Goal: Obtain resource: Obtain resource

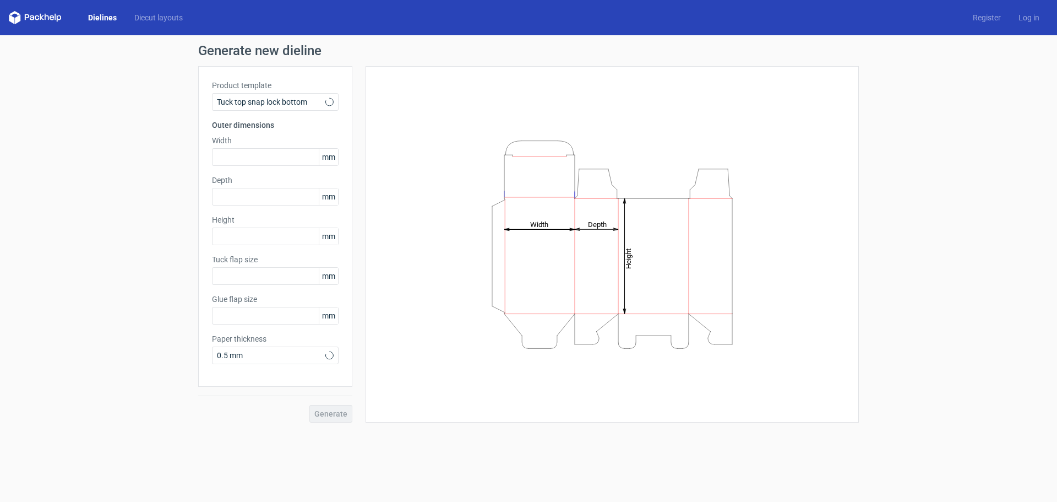
type input "15"
type input "10"
click at [89, 14] on link "Dielines" at bounding box center [102, 17] width 46 height 11
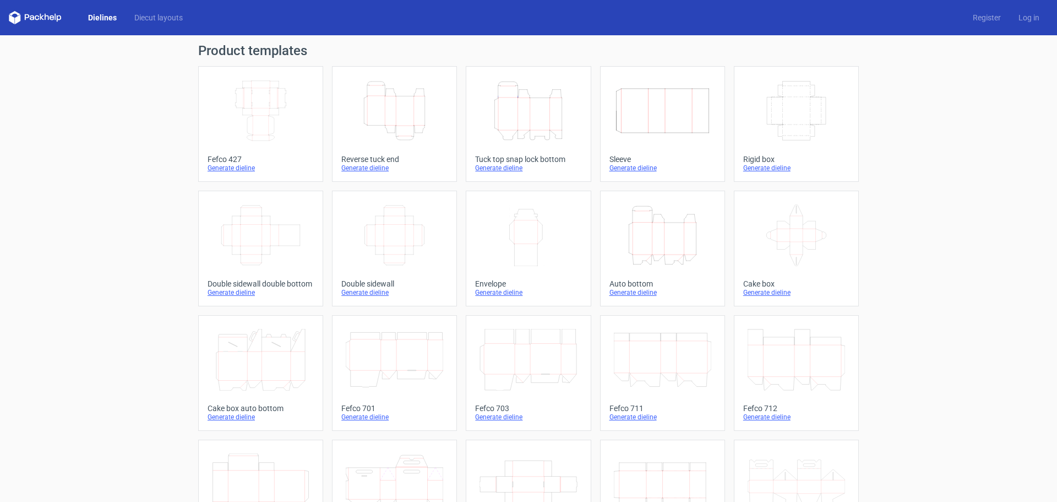
click at [522, 129] on icon "Height Depth Width" at bounding box center [528, 111] width 97 height 62
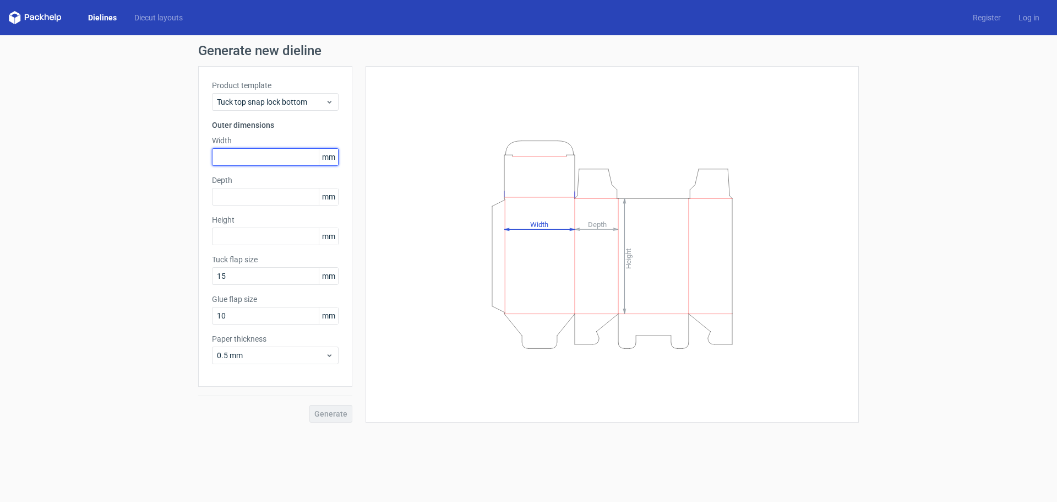
click at [261, 160] on input "text" at bounding box center [275, 157] width 127 height 18
type input "30"
click at [250, 187] on div "Depth mm" at bounding box center [275, 190] width 127 height 31
click at [244, 198] on input "text" at bounding box center [275, 197] width 127 height 18
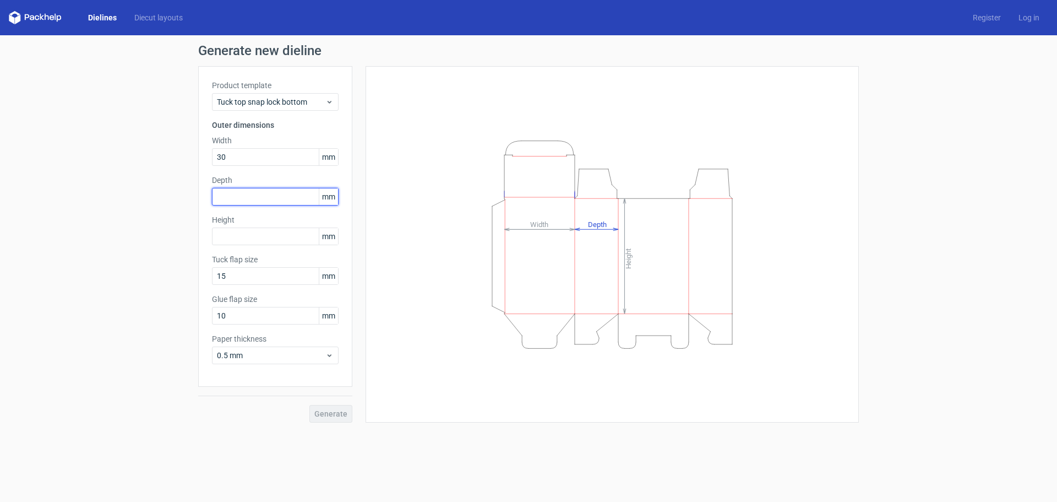
click at [244, 198] on input "text" at bounding box center [275, 197] width 127 height 18
type input "30"
click at [242, 235] on input "text" at bounding box center [275, 236] width 127 height 18
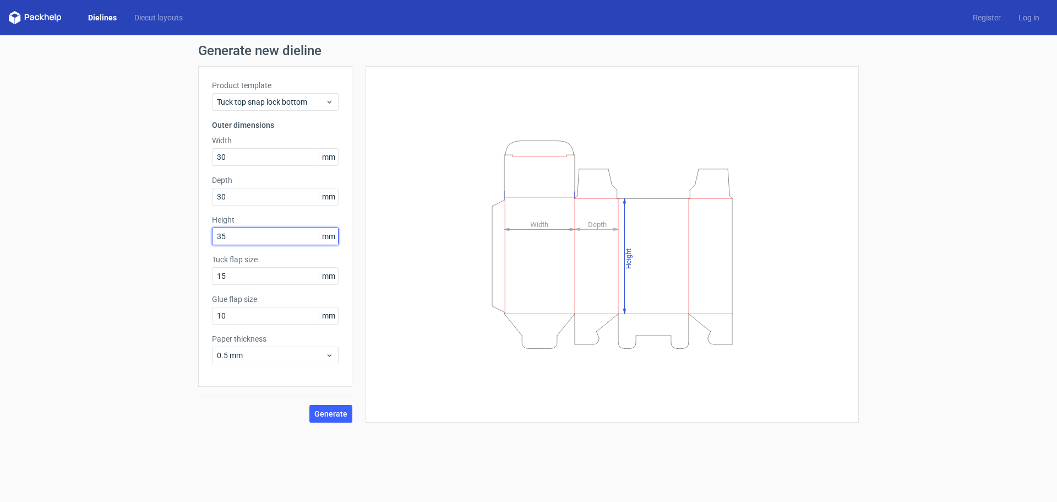
type input "35"
click at [431, 230] on div "Height Depth Width" at bounding box center [612, 244] width 466 height 329
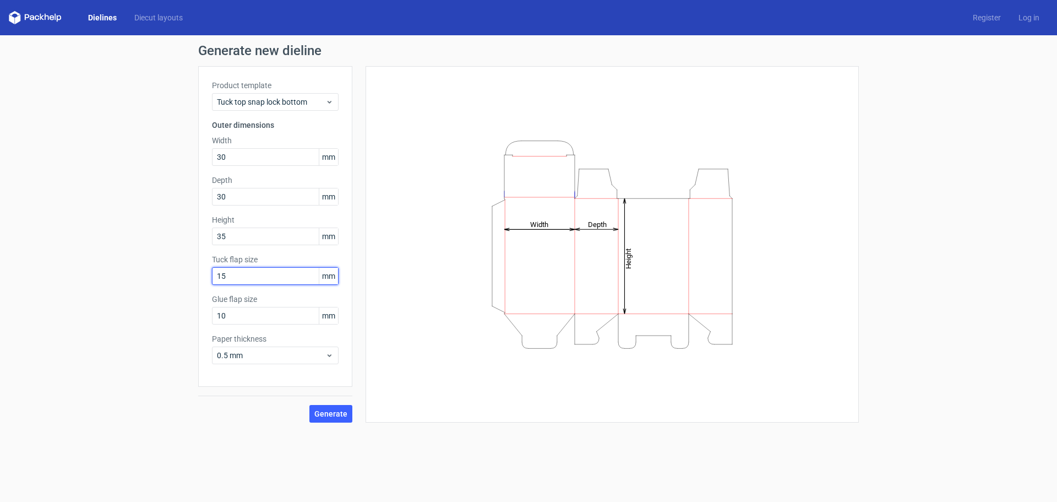
click at [263, 276] on input "15" at bounding box center [275, 276] width 127 height 18
click at [325, 416] on span "Generate" at bounding box center [330, 414] width 33 height 8
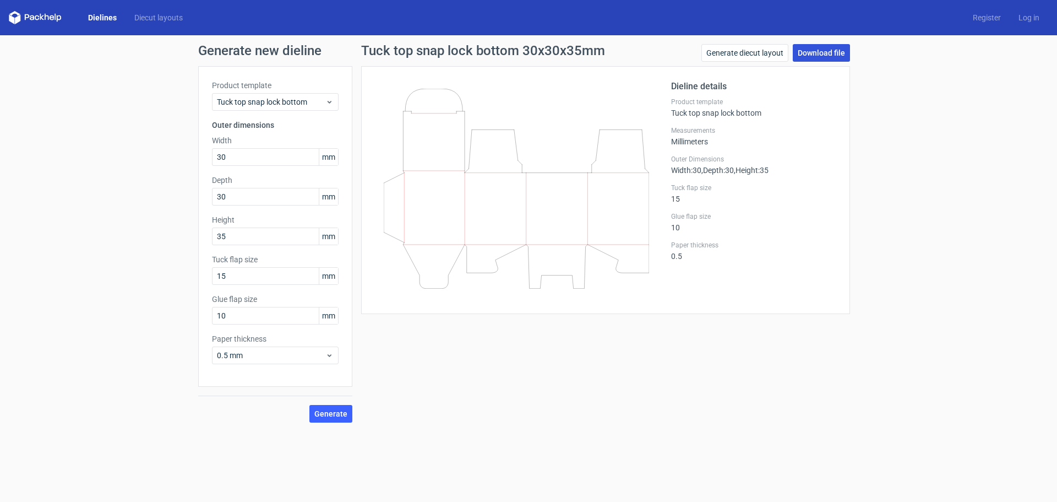
click at [817, 57] on link "Download file" at bounding box center [821, 53] width 57 height 18
click at [272, 357] on span "0.5 mm" at bounding box center [271, 355] width 108 height 11
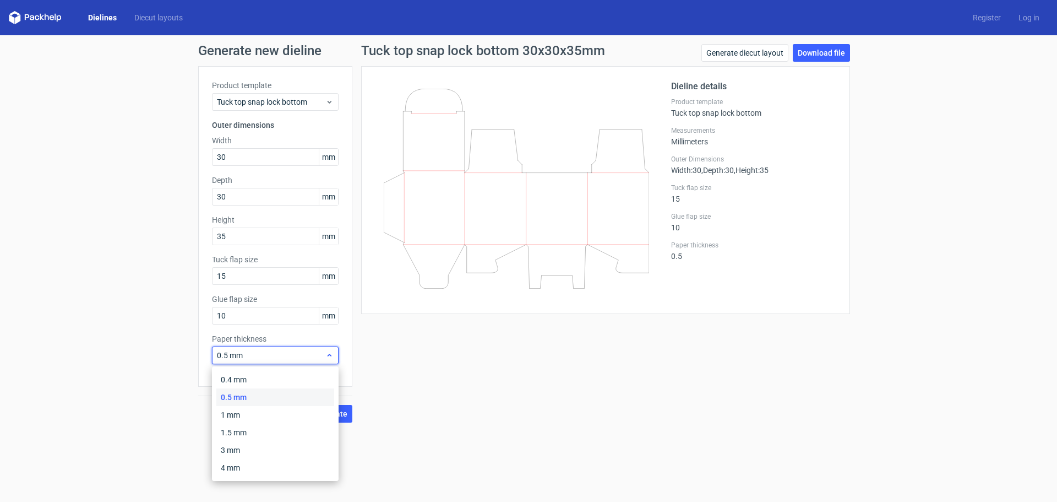
click at [272, 356] on span "0.5 mm" at bounding box center [271, 355] width 108 height 11
click at [247, 358] on span "0.5 mm" at bounding box center [271, 355] width 108 height 11
click at [247, 382] on div "0.4 mm" at bounding box center [275, 380] width 118 height 18
click at [253, 359] on span "0.4 mm" at bounding box center [271, 355] width 108 height 11
click at [242, 417] on div "1 mm" at bounding box center [275, 415] width 118 height 18
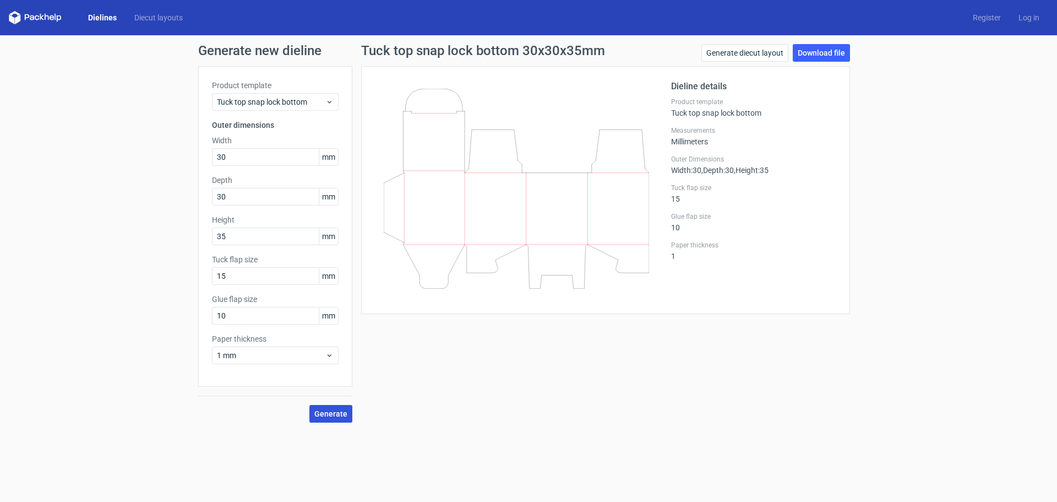
click at [324, 416] on span "Generate" at bounding box center [330, 414] width 33 height 8
click at [832, 53] on link "Download file" at bounding box center [821, 53] width 57 height 18
click at [754, 54] on link "Generate diecut layout" at bounding box center [745, 53] width 87 height 18
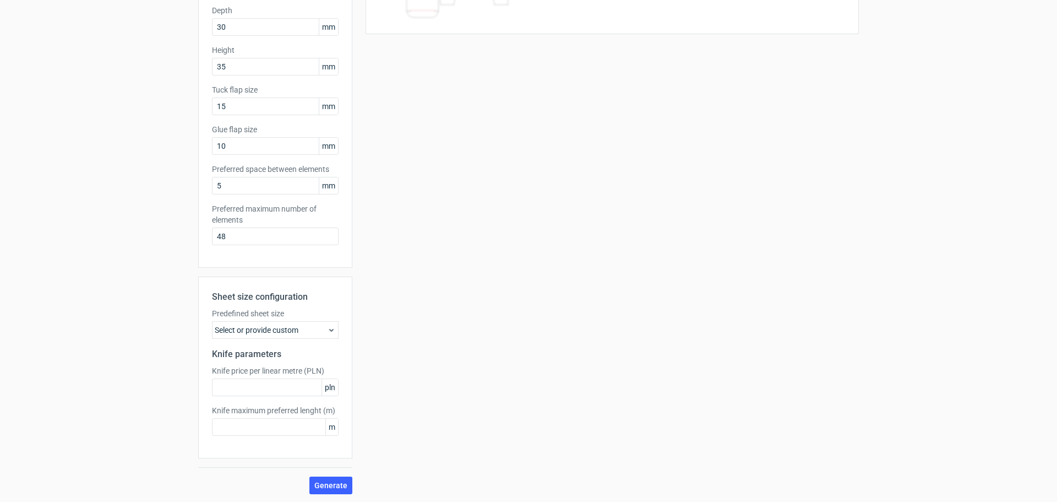
scroll to position [171, 0]
click at [248, 327] on div "Select or provide custom" at bounding box center [275, 329] width 127 height 18
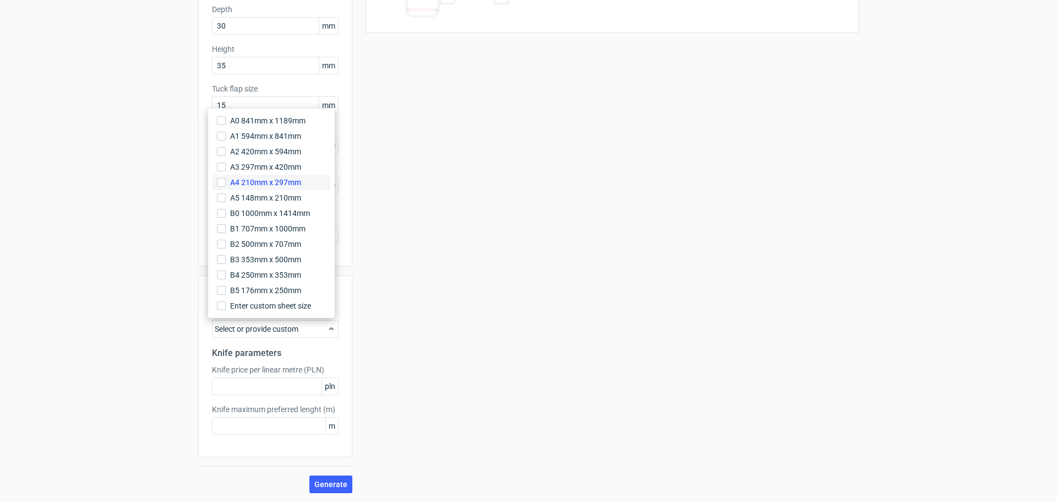
click at [250, 183] on span "A4 210mm x 297mm" at bounding box center [265, 182] width 71 height 11
click at [226, 183] on input "A4 210mm x 297mm" at bounding box center [221, 182] width 9 height 9
click at [442, 333] on div "Your diecut layouts will be listed here once you generate them Height Depth Wid…" at bounding box center [605, 194] width 507 height 598
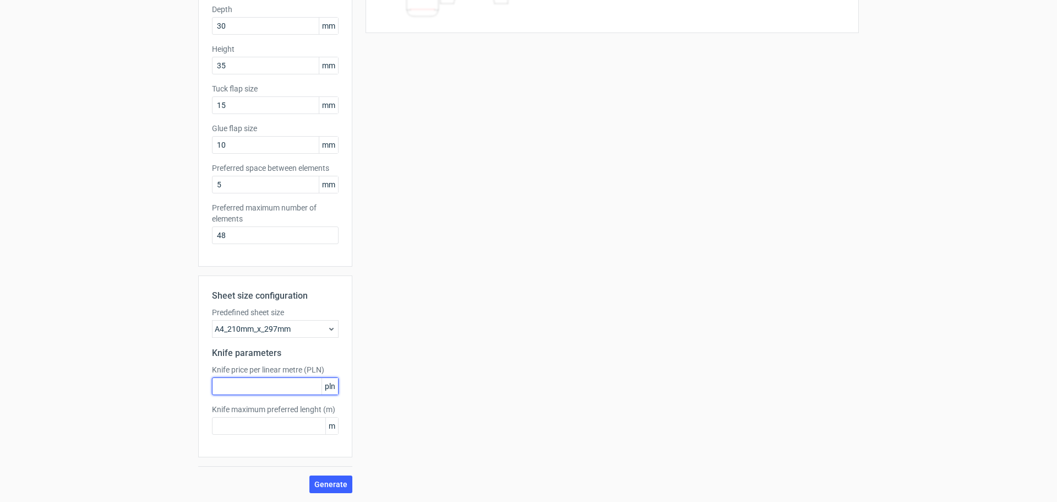
click at [264, 385] on input "text" at bounding box center [275, 386] width 127 height 18
click at [325, 312] on label "Predefined sheet size" at bounding box center [275, 312] width 127 height 11
click at [327, 485] on span "Generate" at bounding box center [330, 484] width 33 height 8
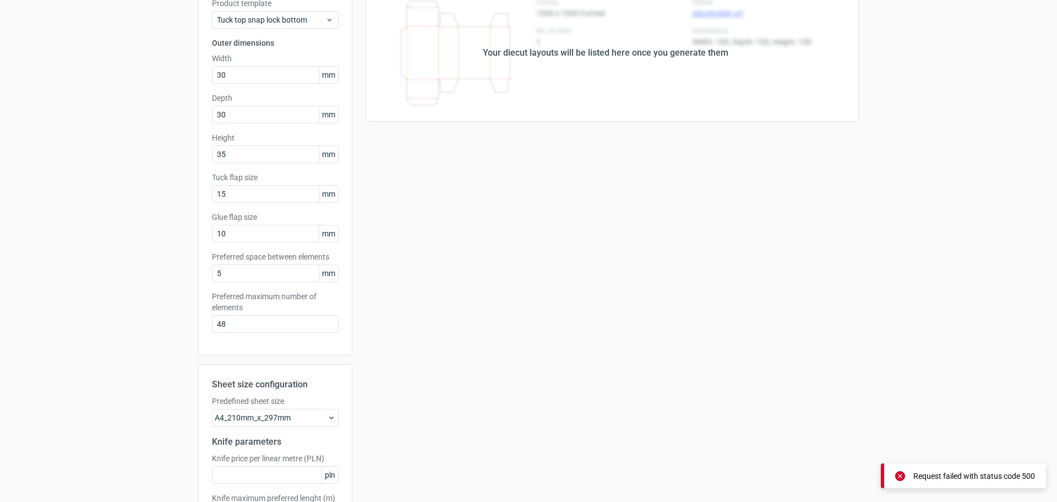
scroll to position [0, 0]
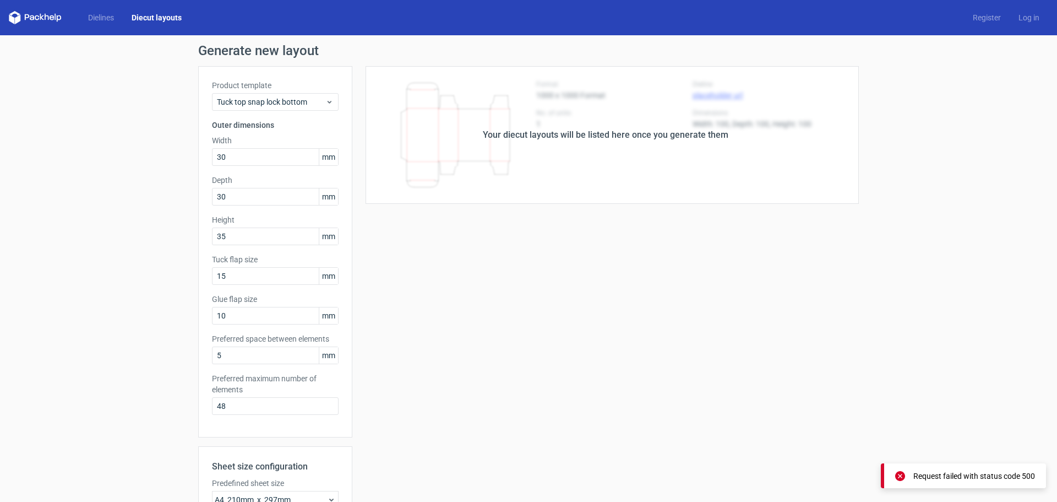
click at [491, 190] on div "Your diecut layouts will be listed here once you generate them" at bounding box center [605, 135] width 507 height 138
click at [569, 133] on div "Your diecut layouts will be listed here once you generate them" at bounding box center [606, 134] width 246 height 13
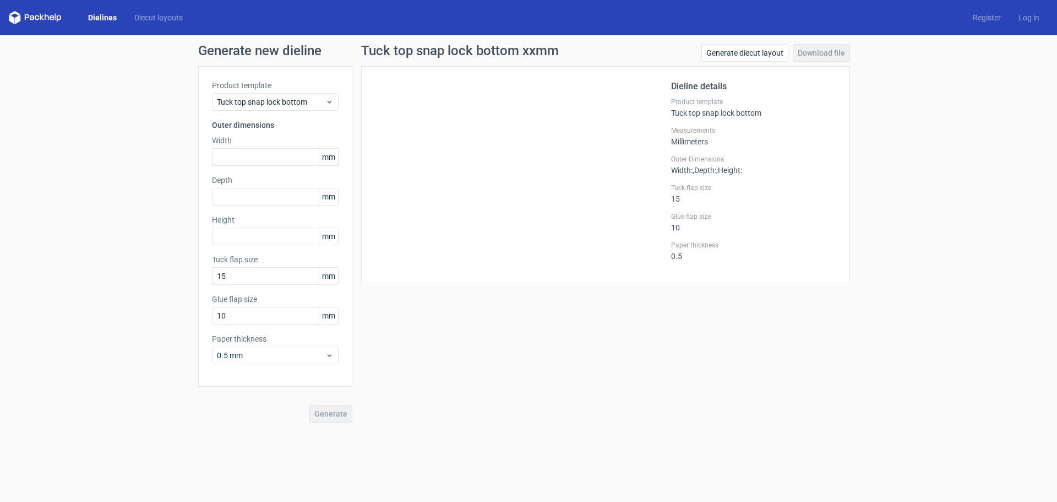
click at [97, 23] on div "Dielines Diecut layouts" at bounding box center [100, 17] width 183 height 13
click at [97, 15] on link "Dielines" at bounding box center [102, 17] width 46 height 11
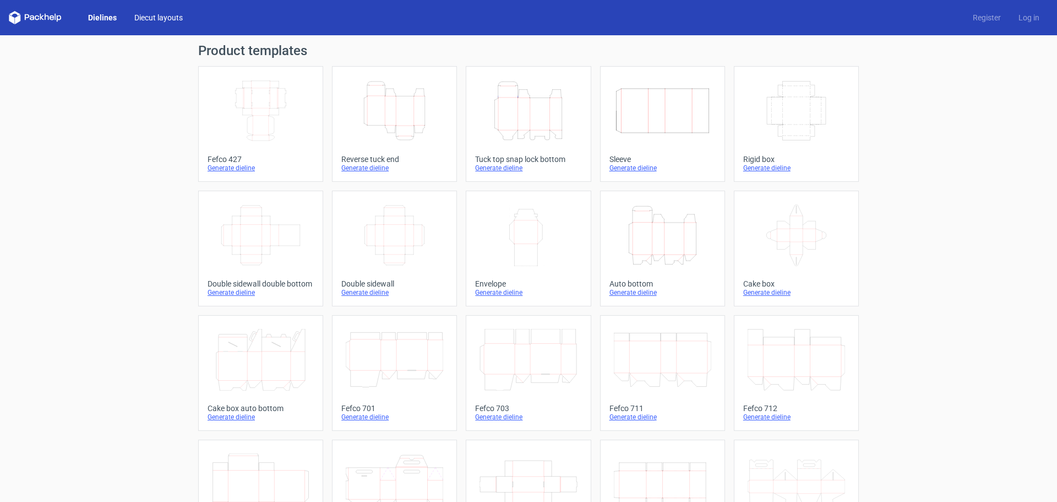
click at [159, 14] on link "Diecut layouts" at bounding box center [159, 17] width 66 height 11
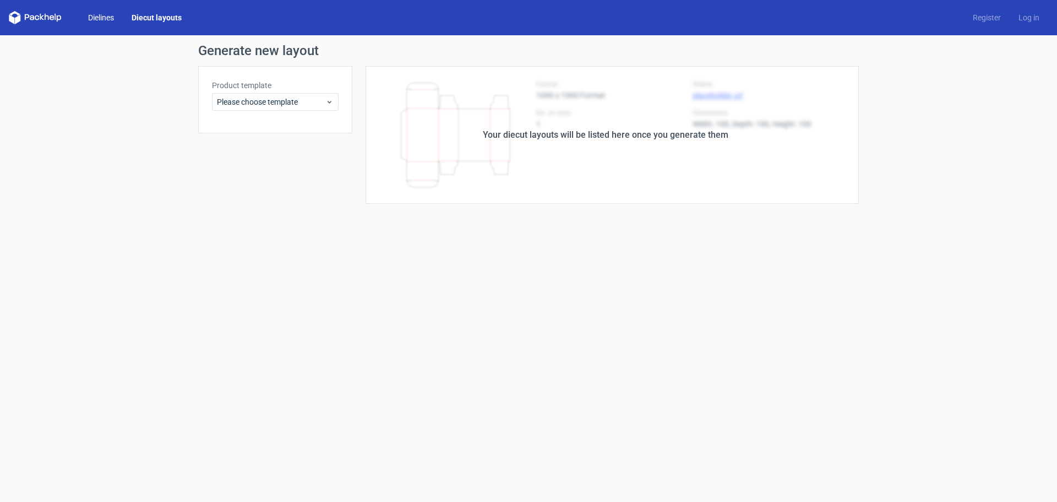
click at [118, 16] on link "Dielines" at bounding box center [101, 17] width 44 height 11
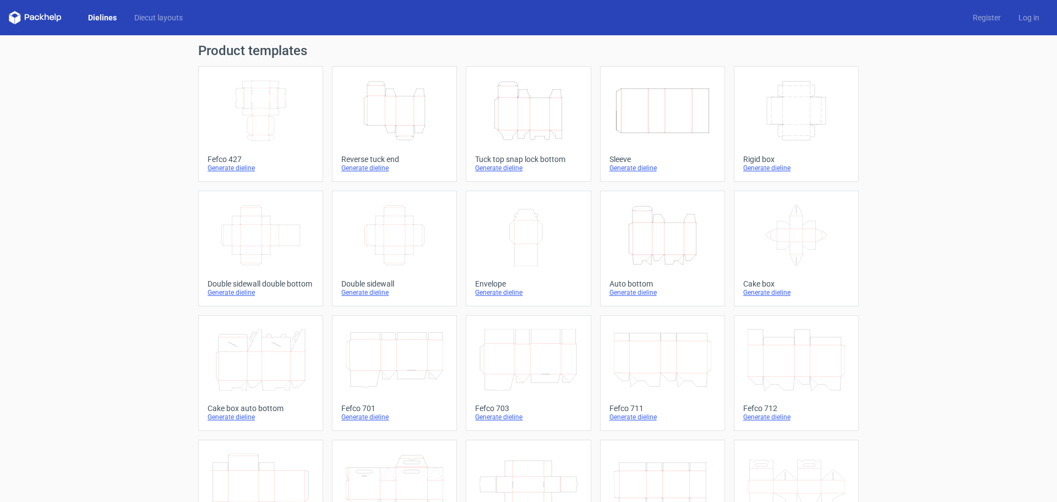
click at [53, 17] on icon at bounding box center [52, 17] width 4 height 5
click at [1023, 13] on link "Log in" at bounding box center [1029, 17] width 39 height 11
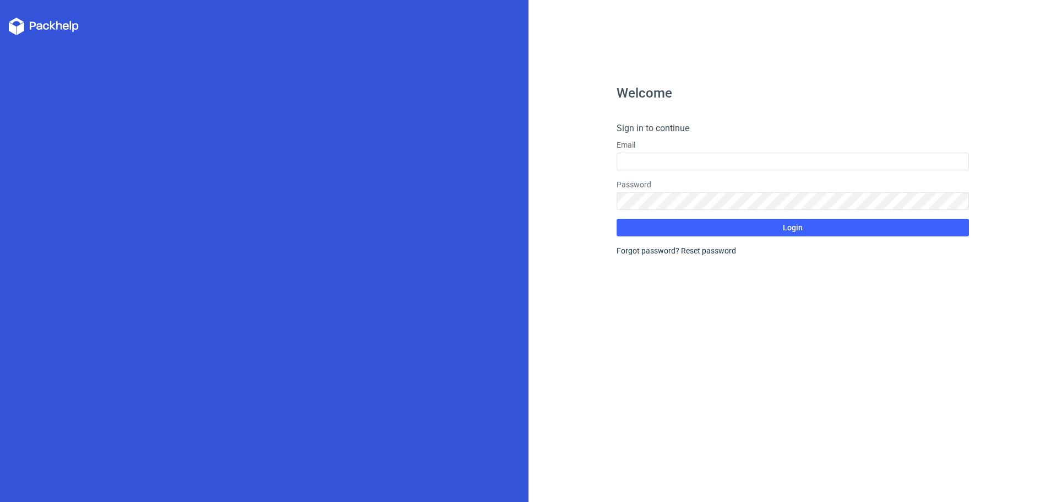
click at [37, 26] on icon at bounding box center [44, 27] width 70 height 18
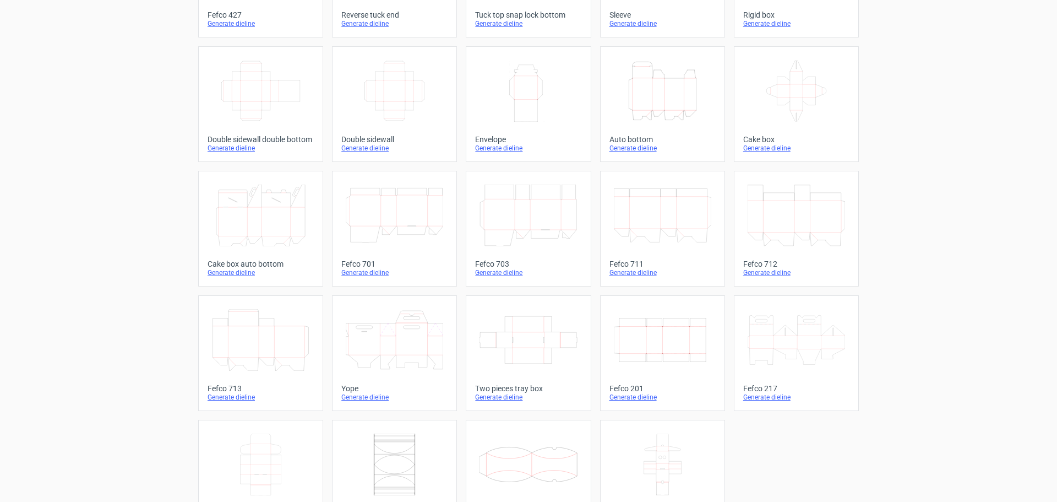
scroll to position [165, 0]
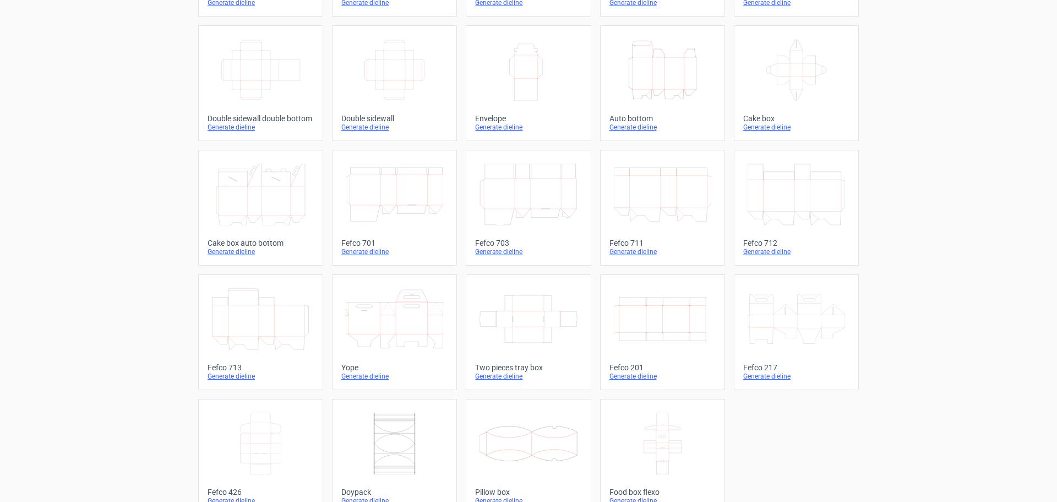
click at [639, 322] on icon "Width Depth Height" at bounding box center [662, 319] width 97 height 62
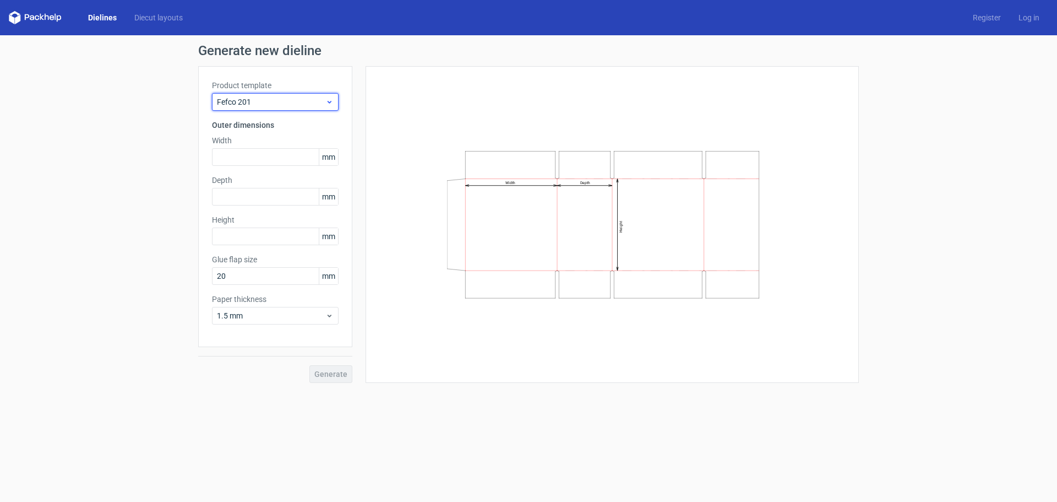
click at [270, 101] on span "Fefco 201" at bounding box center [271, 101] width 108 height 11
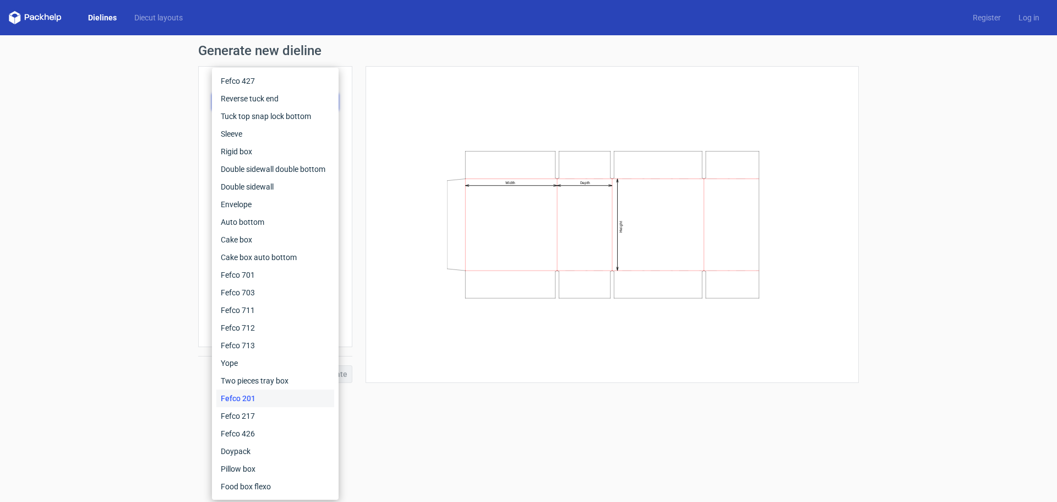
click at [40, 288] on div "Generate new dieline Product template Fefco 201 Outer dimensions Width mm Depth…" at bounding box center [528, 213] width 1057 height 356
